Goal: Check status: Check status

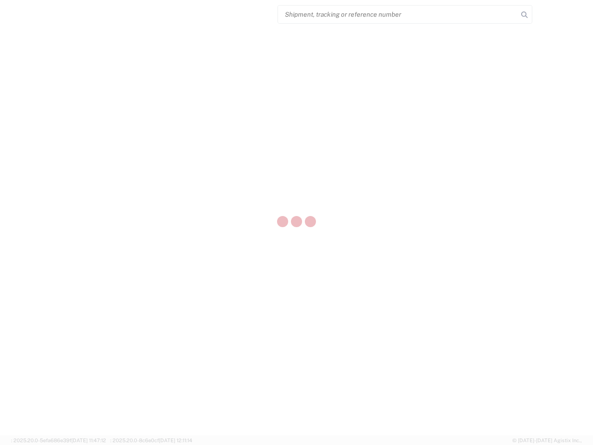
select select "US"
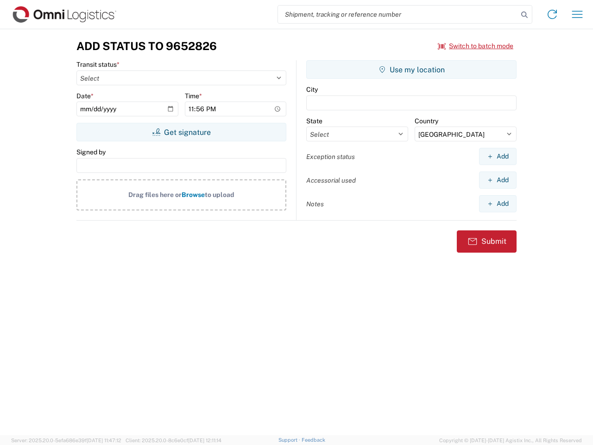
click at [398, 14] on input "search" at bounding box center [398, 15] width 240 height 18
click at [524, 15] on icon at bounding box center [524, 14] width 13 height 13
click at [552, 14] on icon at bounding box center [552, 14] width 15 height 15
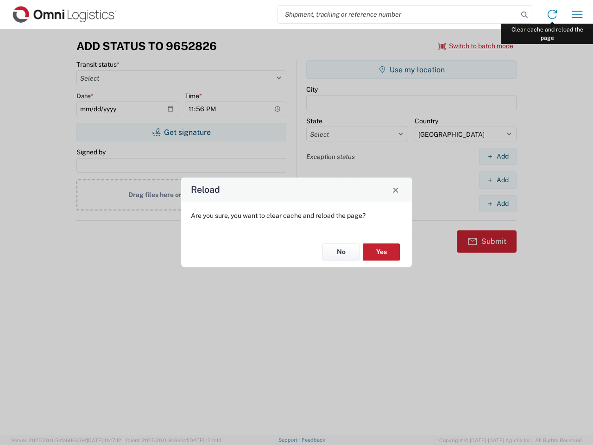
click at [577, 14] on div "Reload Are you sure, you want to clear cache and reload the page? No Yes" at bounding box center [296, 222] width 593 height 445
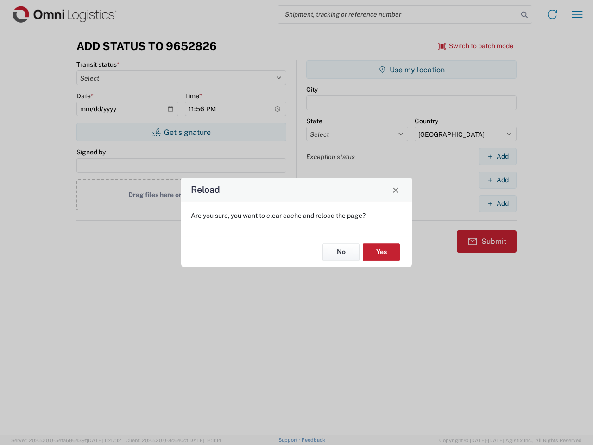
click at [476, 46] on div "Reload Are you sure, you want to clear cache and reload the page? No Yes" at bounding box center [296, 222] width 593 height 445
click at [181, 132] on div "Reload Are you sure, you want to clear cache and reload the page? No Yes" at bounding box center [296, 222] width 593 height 445
click at [411, 69] on div "Reload Are you sure, you want to clear cache and reload the page? No Yes" at bounding box center [296, 222] width 593 height 445
click at [497, 156] on div "Reload Are you sure, you want to clear cache and reload the page? No Yes" at bounding box center [296, 222] width 593 height 445
click at [497, 180] on div "Reload Are you sure, you want to clear cache and reload the page? No Yes" at bounding box center [296, 222] width 593 height 445
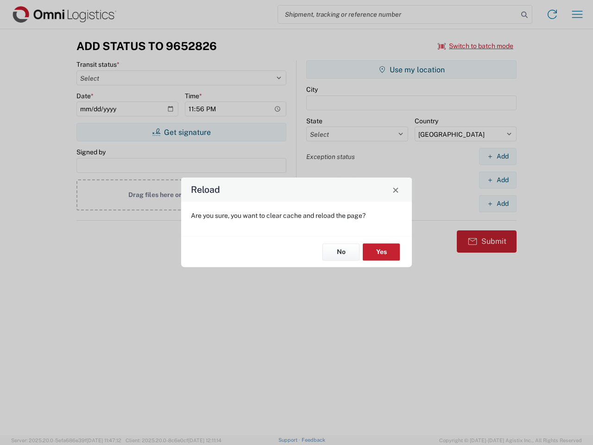
click at [497, 203] on div "Reload Are you sure, you want to clear cache and reload the page? No Yes" at bounding box center [296, 222] width 593 height 445
